Goal: Task Accomplishment & Management: Manage account settings

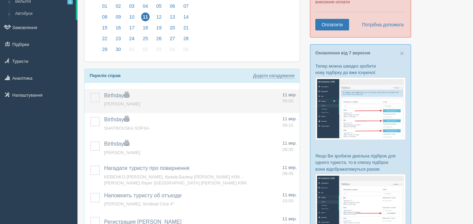
scroll to position [67, 0]
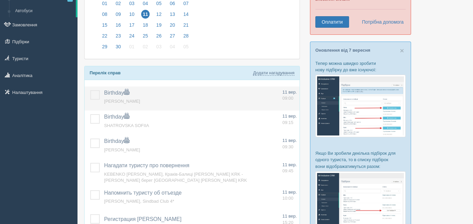
click at [90, 90] on label at bounding box center [90, 90] width 0 height 0
click at [0, 0] on input "checkbox" at bounding box center [0, 0] width 0 height 0
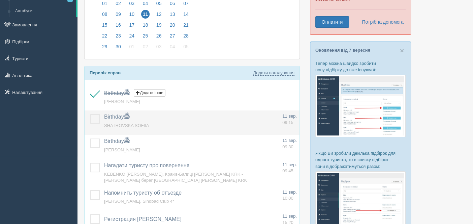
click at [102, 116] on td "Birthday Додати інше Нагадування додано Нагадування оновлено SHATROVSKA SOFIIA" at bounding box center [191, 122] width 178 height 24
click at [90, 114] on label at bounding box center [90, 114] width 0 height 0
click at [0, 0] on input "checkbox" at bounding box center [0, 0] width 0 height 0
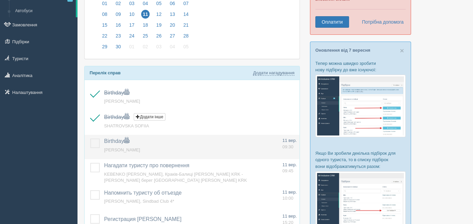
click at [90, 138] on label at bounding box center [90, 138] width 0 height 0
click at [0, 0] on input "checkbox" at bounding box center [0, 0] width 0 height 0
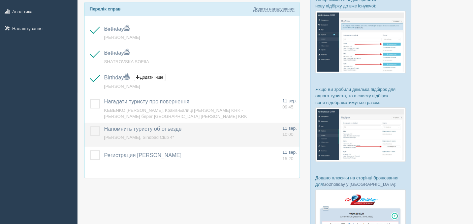
scroll to position [135, 0]
